Goal: Find specific page/section

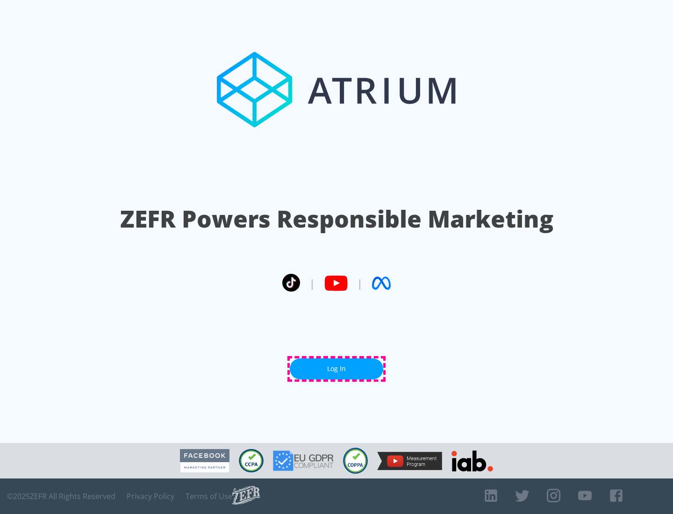
click at [337, 369] on link "Log In" at bounding box center [337, 369] width 94 height 21
